Goal: Find specific fact: Find specific fact

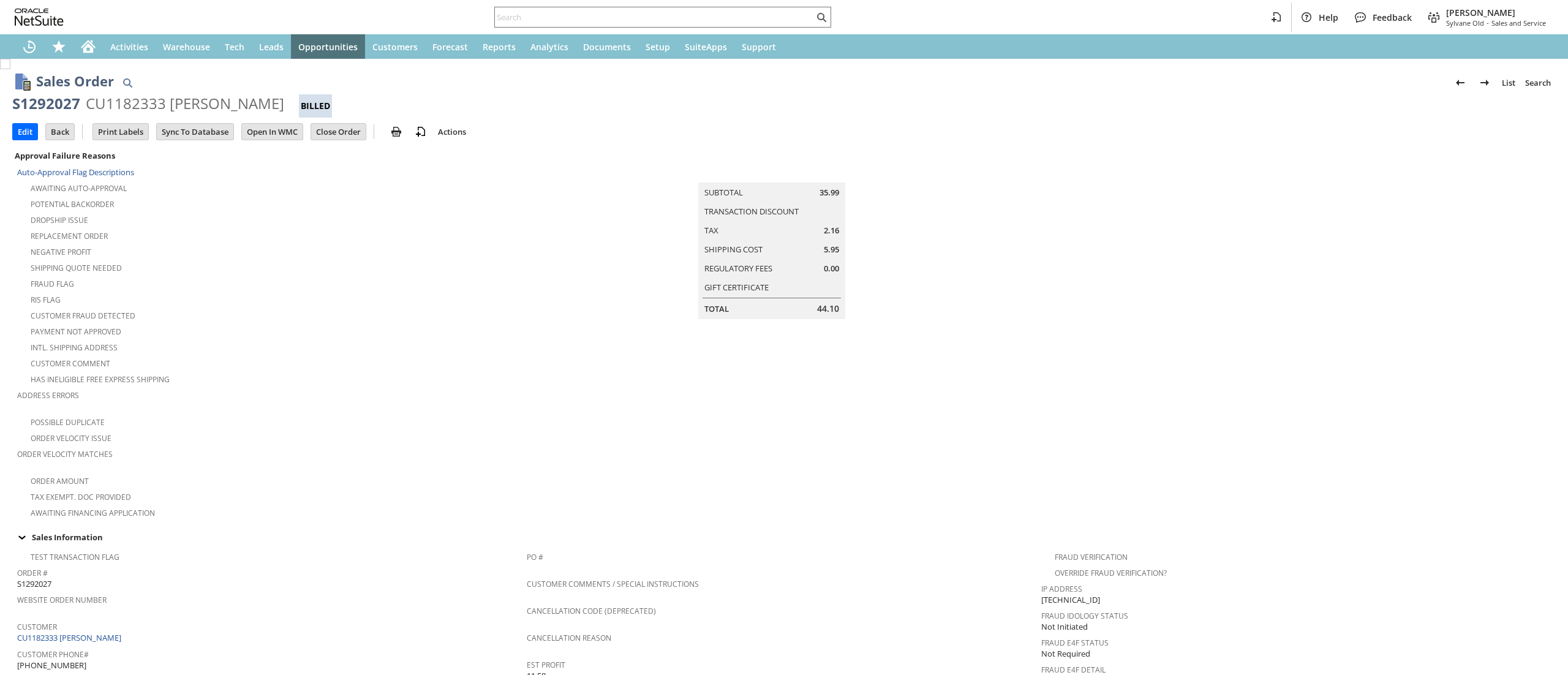
scroll to position [626, 0]
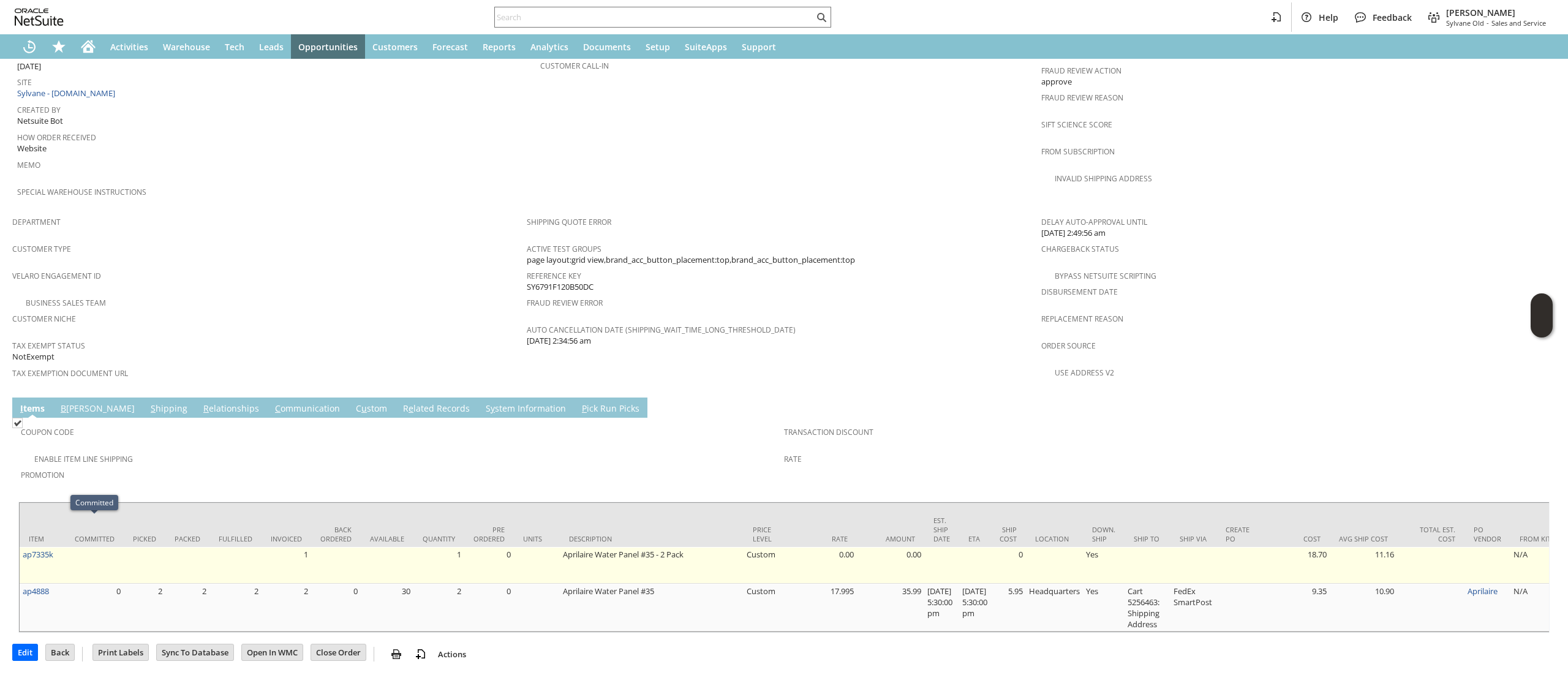
click at [64, 547] on td "ap7335k" at bounding box center [42, 565] width 46 height 36
copy tr "ap7335k"
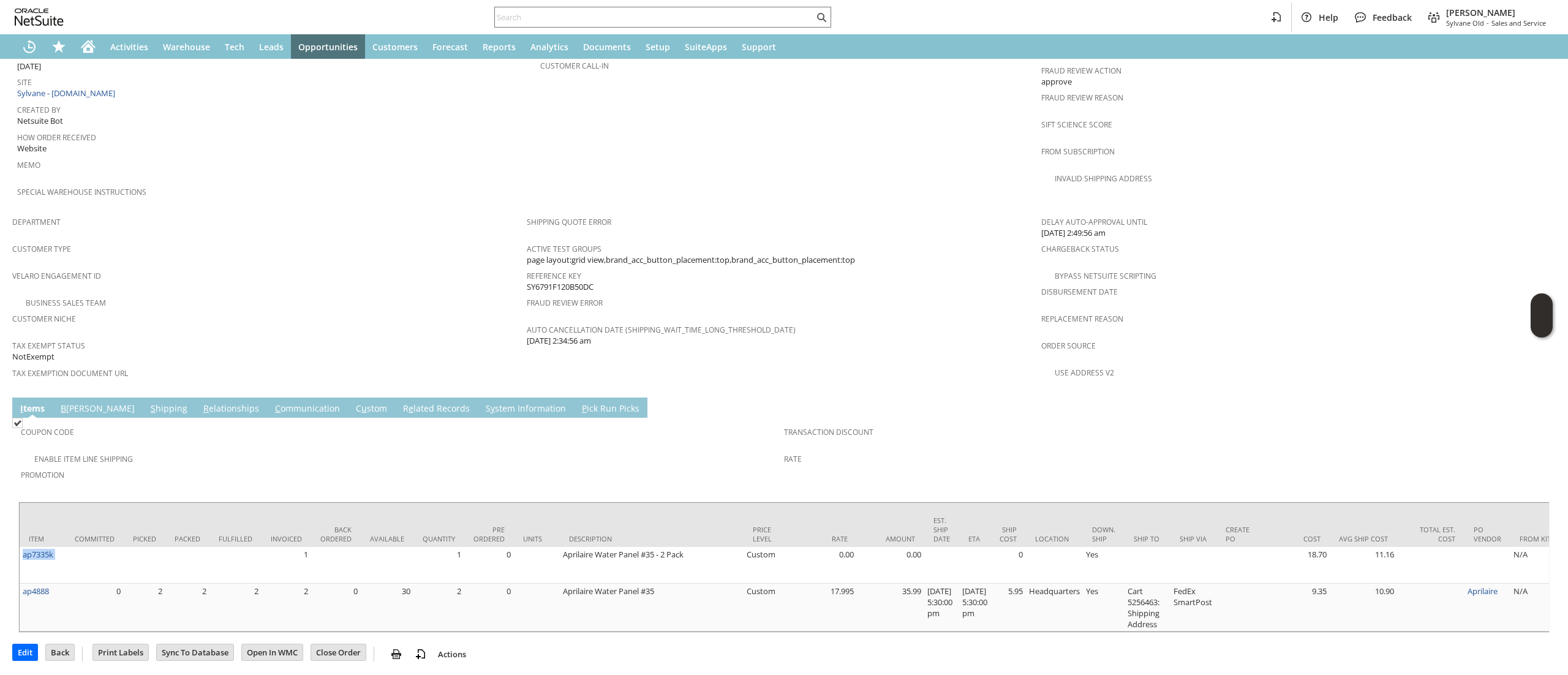
click at [148, 402] on link "S hipping" at bounding box center [170, 409] width 43 height 14
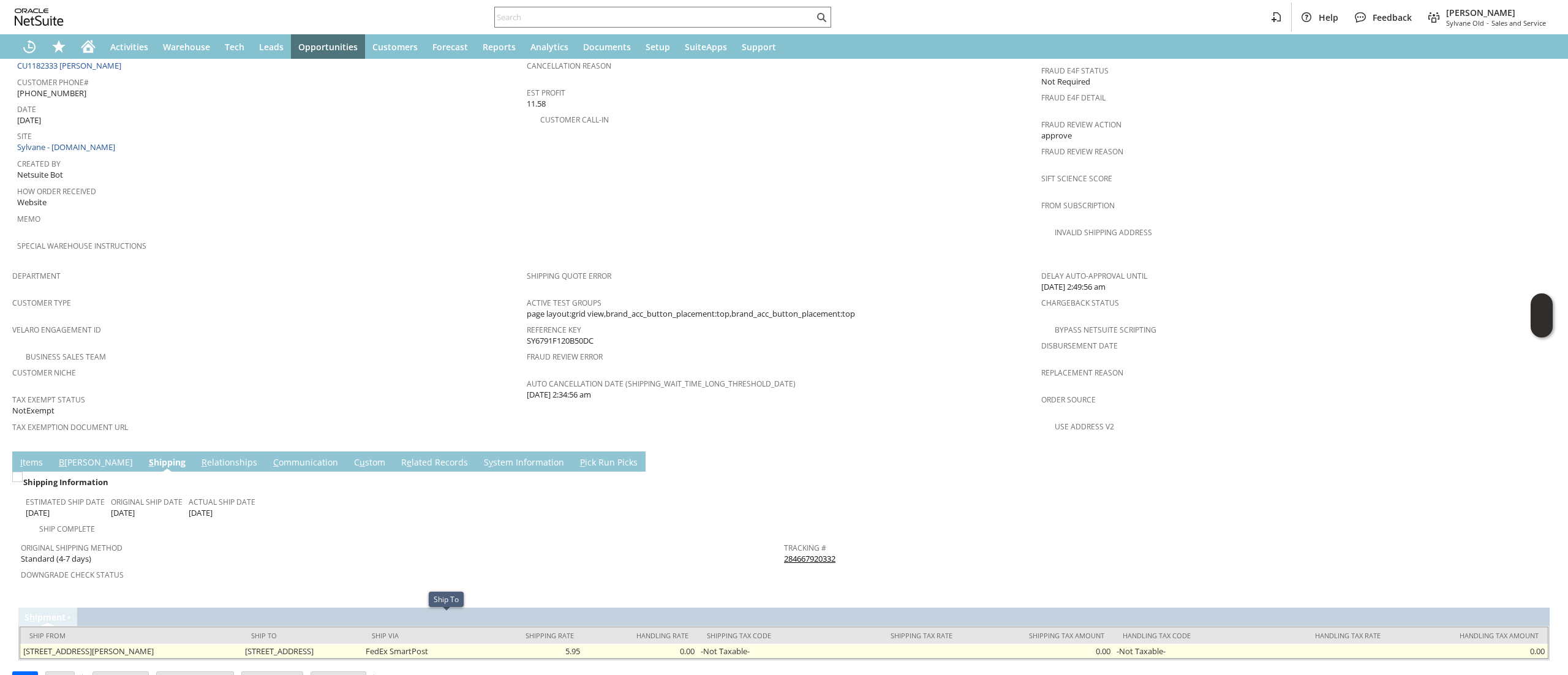
drag, startPoint x: 287, startPoint y: 619, endPoint x: 383, endPoint y: 627, distance: 96.3
click at [383, 644] on tr "[STREET_ADDRESS][PERSON_NAME] [STREET_ADDRESS] FedEx SmartPost 5.95 0.00 -Not T…" at bounding box center [784, 650] width 1527 height 15
copy tr "[STREET_ADDRESS]"
click at [363, 644] on td "[STREET_ADDRESS]" at bounding box center [303, 650] width 122 height 15
copy td "21017"
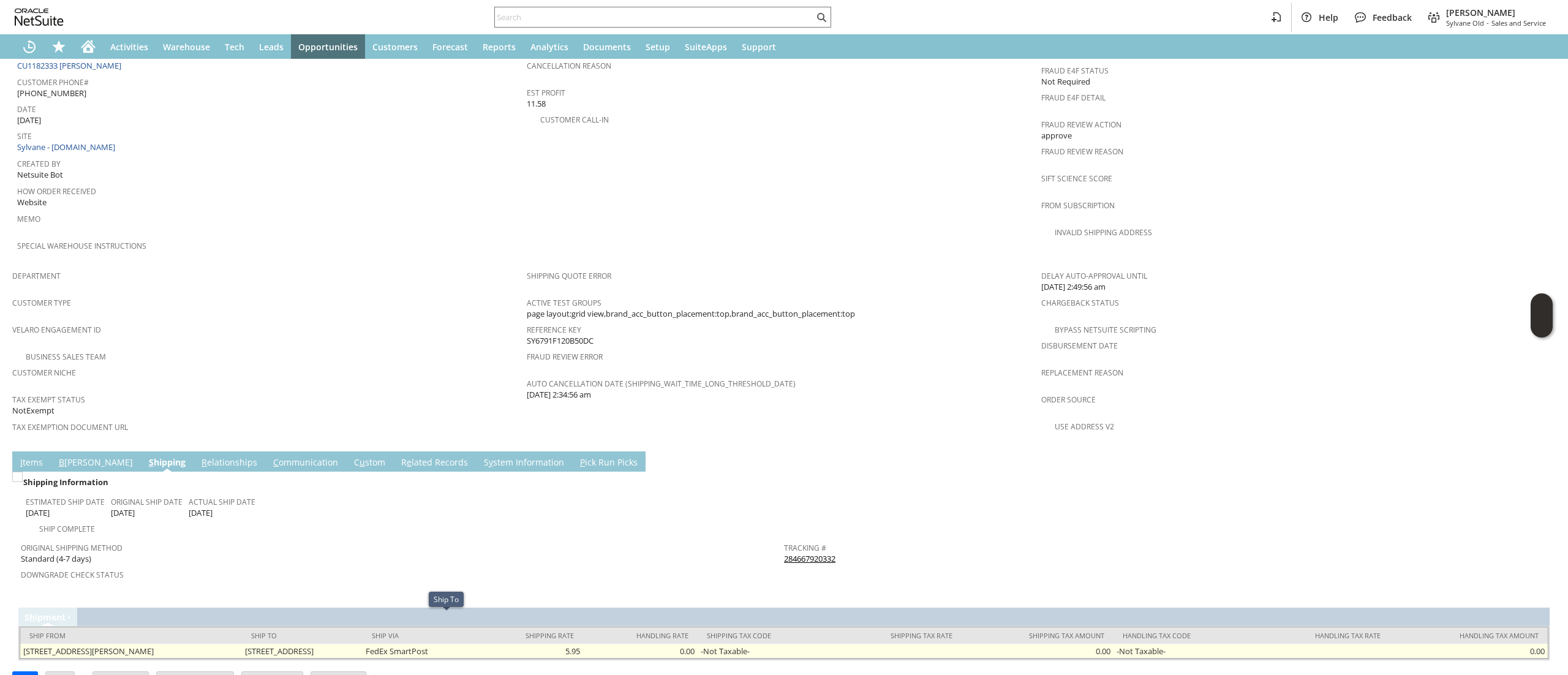
drag, startPoint x: 432, startPoint y: 624, endPoint x: 459, endPoint y: 624, distance: 27.0
click at [363, 644] on td "[STREET_ADDRESS]" at bounding box center [303, 650] width 122 height 15
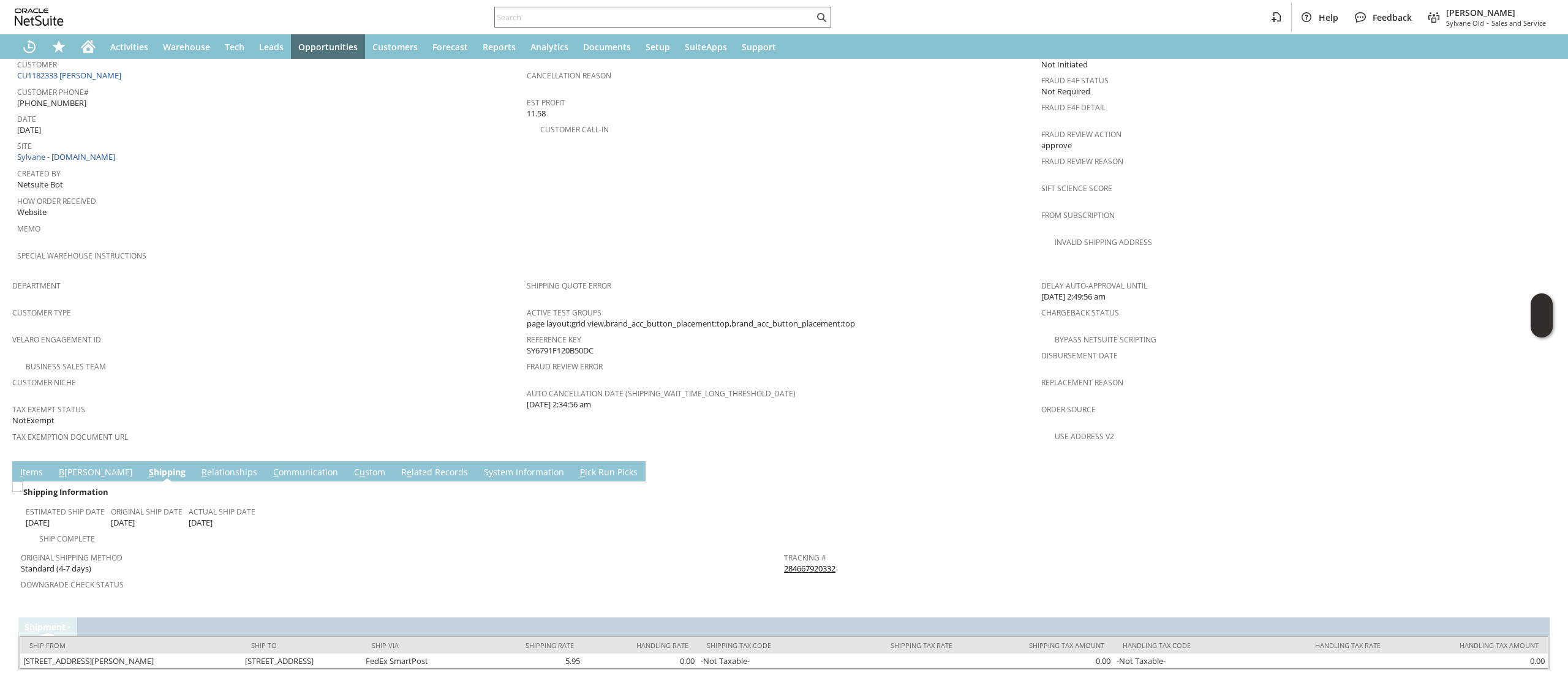
scroll to position [562, 0]
click at [265, 462] on td "C ommunication" at bounding box center [305, 472] width 80 height 21
click at [270, 467] on link "C ommunication" at bounding box center [305, 474] width 71 height 14
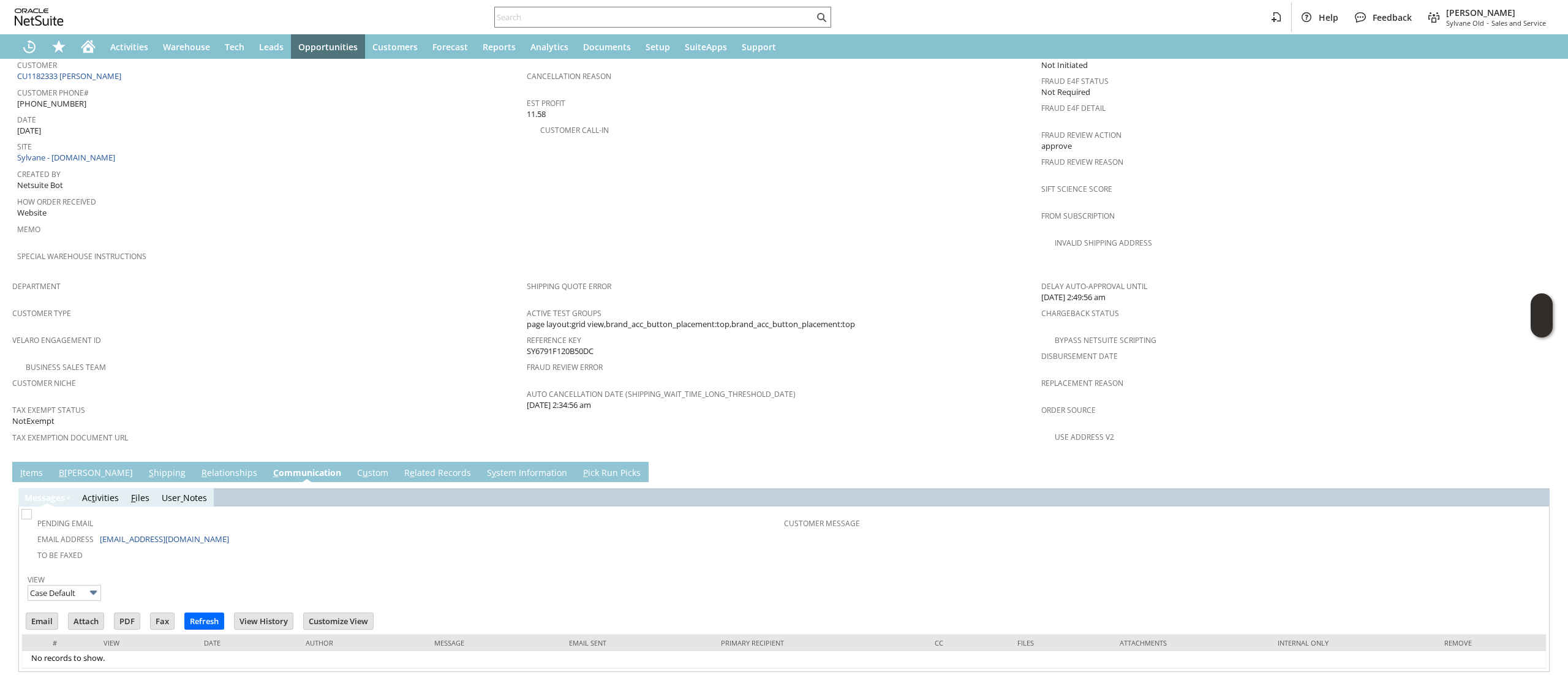
scroll to position [0, 0]
drag, startPoint x: 216, startPoint y: 510, endPoint x: 99, endPoint y: 507, distance: 117.0
click at [99, 531] on td "Email Address [EMAIL_ADDRESS][DOMAIN_NAME]" at bounding box center [403, 539] width 760 height 16
copy link "[EMAIL_ADDRESS][DOMAIN_NAME]"
click at [540, 11] on input "text" at bounding box center [654, 17] width 319 height 15
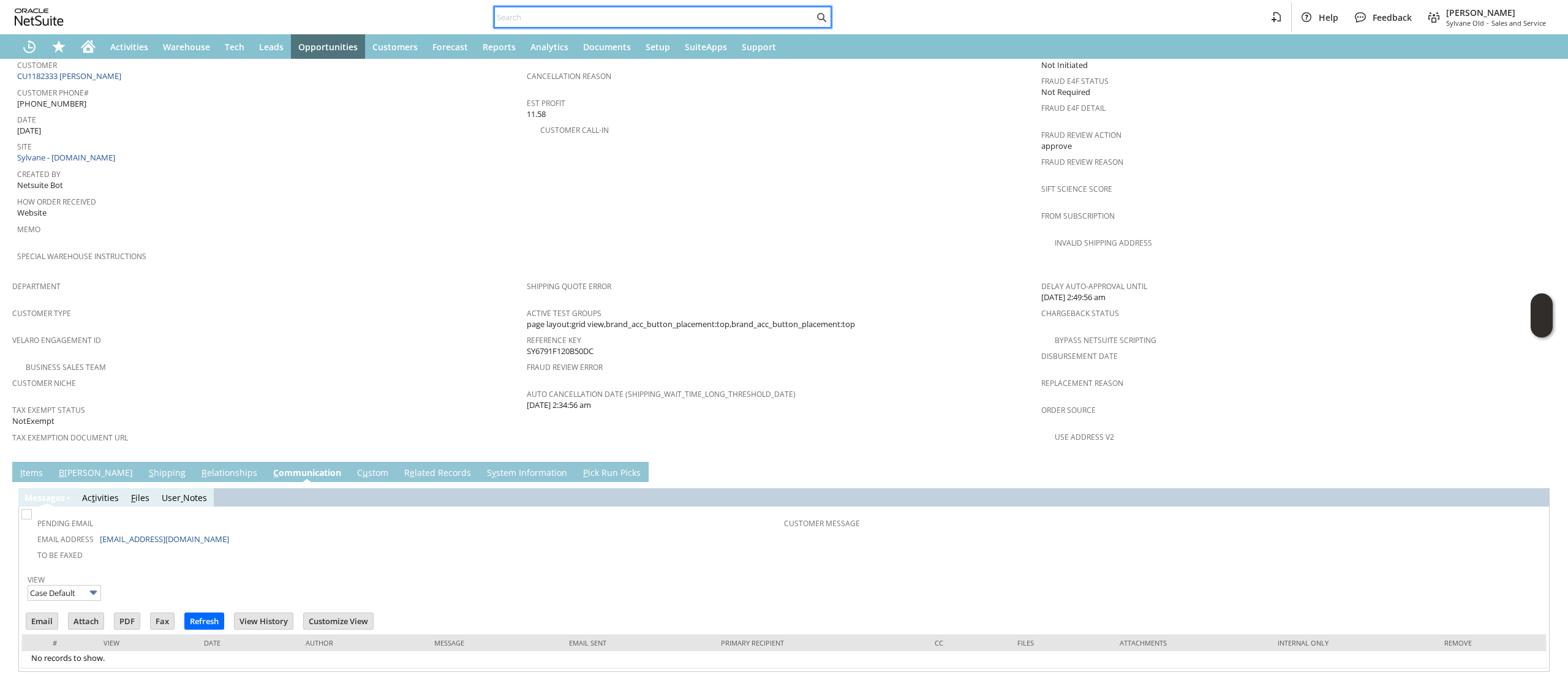
paste input "ap7335k"
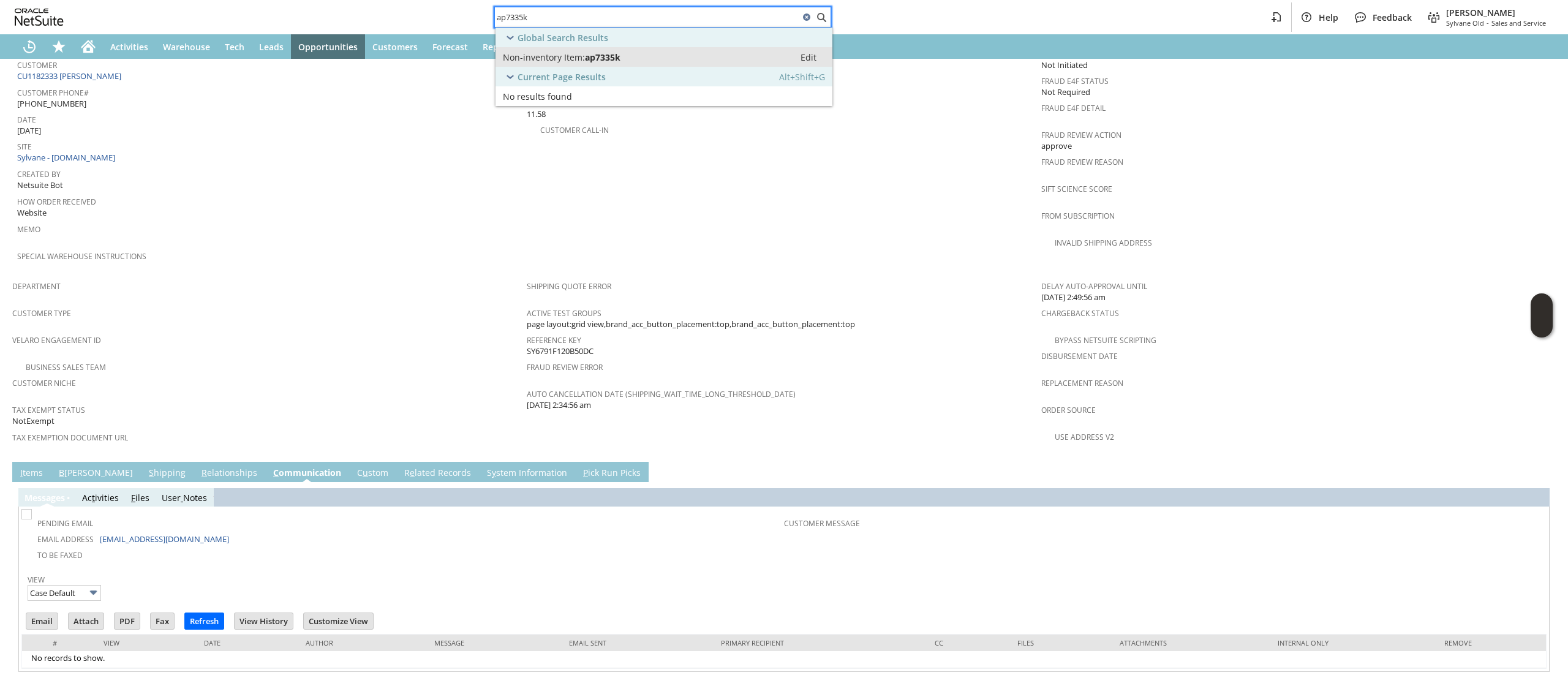
type input "ap7335k"
click at [575, 51] on span "Non-inventory Item:" at bounding box center [544, 57] width 82 height 12
